Goal: Information Seeking & Learning: Compare options

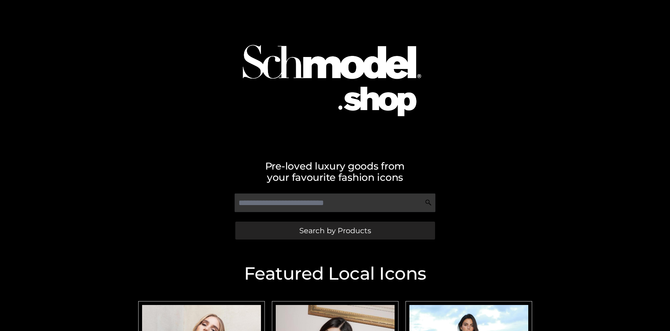
click at [335, 231] on span "Search by Products" at bounding box center [336, 230] width 72 height 7
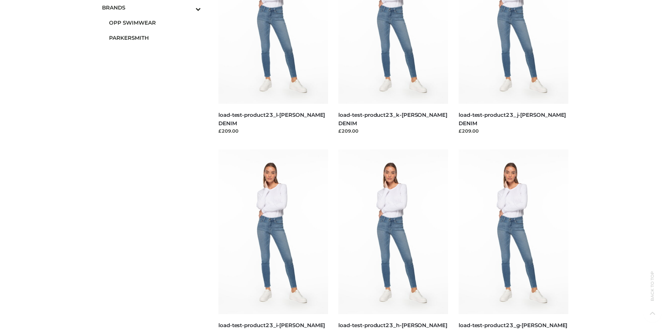
click at [155, 23] on span "OPP SWIMWEAR" at bounding box center [155, 23] width 92 height 8
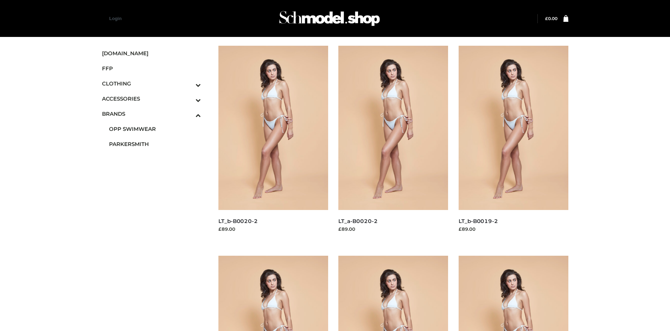
click at [393, 144] on img at bounding box center [394, 128] width 110 height 164
click at [273, 144] on img at bounding box center [274, 128] width 110 height 164
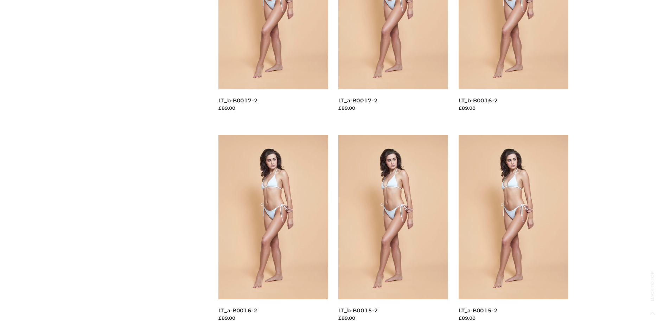
click at [393, 233] on img at bounding box center [394, 217] width 110 height 164
click at [513, 233] on img at bounding box center [514, 217] width 110 height 164
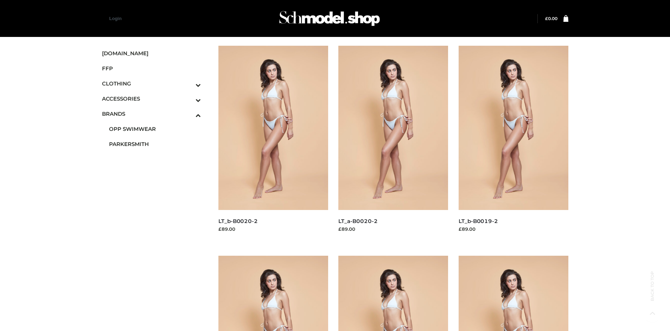
click at [151, 68] on span "FFP" at bounding box center [151, 68] width 99 height 8
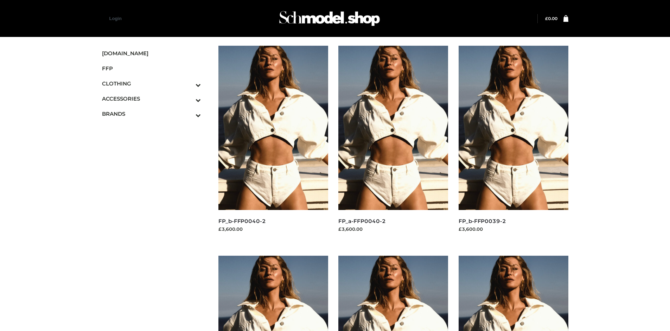
click at [273, 144] on img at bounding box center [274, 128] width 110 height 164
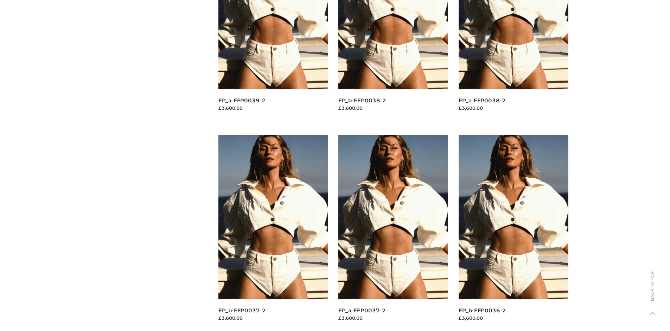
click at [513, 233] on img at bounding box center [514, 217] width 110 height 164
click at [393, 233] on img at bounding box center [394, 217] width 110 height 164
click at [513, 233] on img at bounding box center [514, 217] width 110 height 164
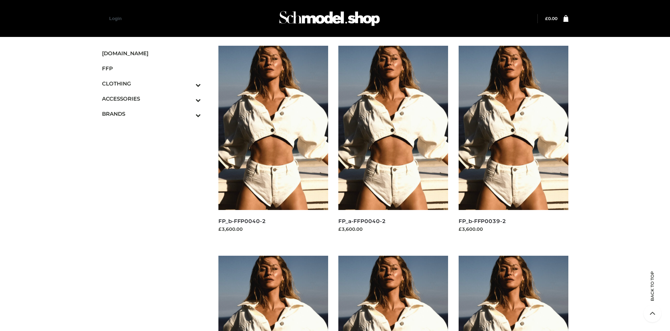
click at [189, 99] on icon "Toggle Submenu" at bounding box center [161, 100] width 79 height 8
click at [155, 113] on span "BAGS" at bounding box center [155, 114] width 92 height 8
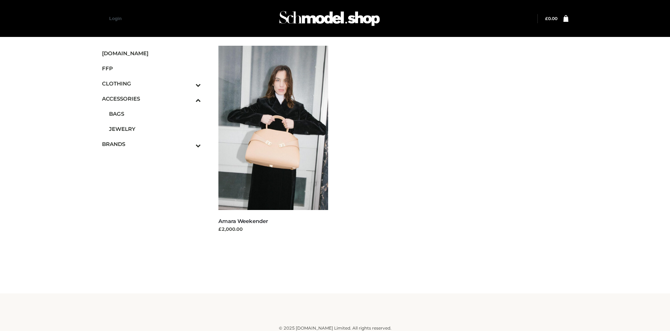
click at [189, 83] on icon "Toggle Submenu" at bounding box center [161, 85] width 79 height 8
click at [155, 99] on span "DRESSES" at bounding box center [155, 99] width 92 height 8
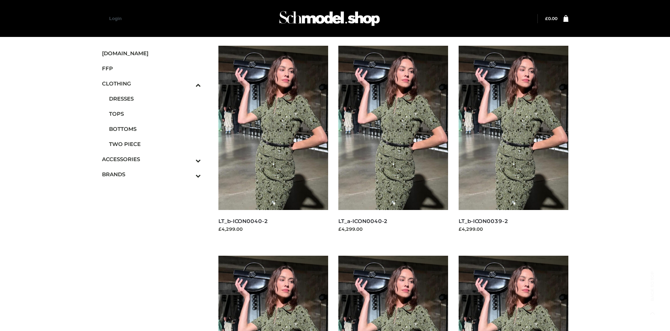
scroll to position [541, 0]
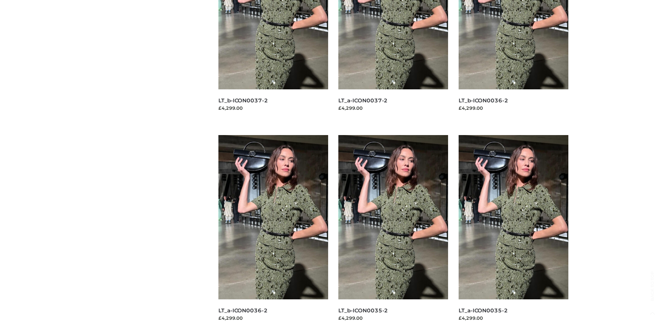
click at [393, 233] on img at bounding box center [394, 217] width 110 height 164
click at [273, 233] on img at bounding box center [274, 217] width 110 height 164
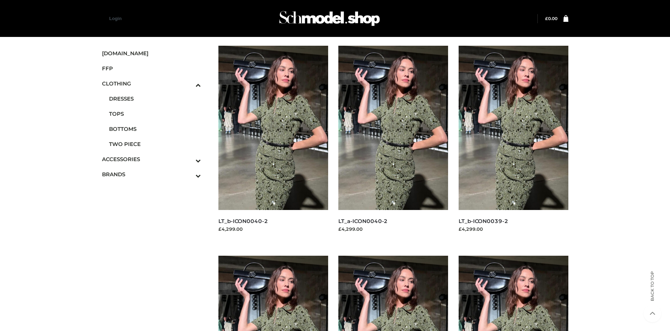
click at [513, 144] on img at bounding box center [514, 128] width 110 height 164
